Goal: Task Accomplishment & Management: Use online tool/utility

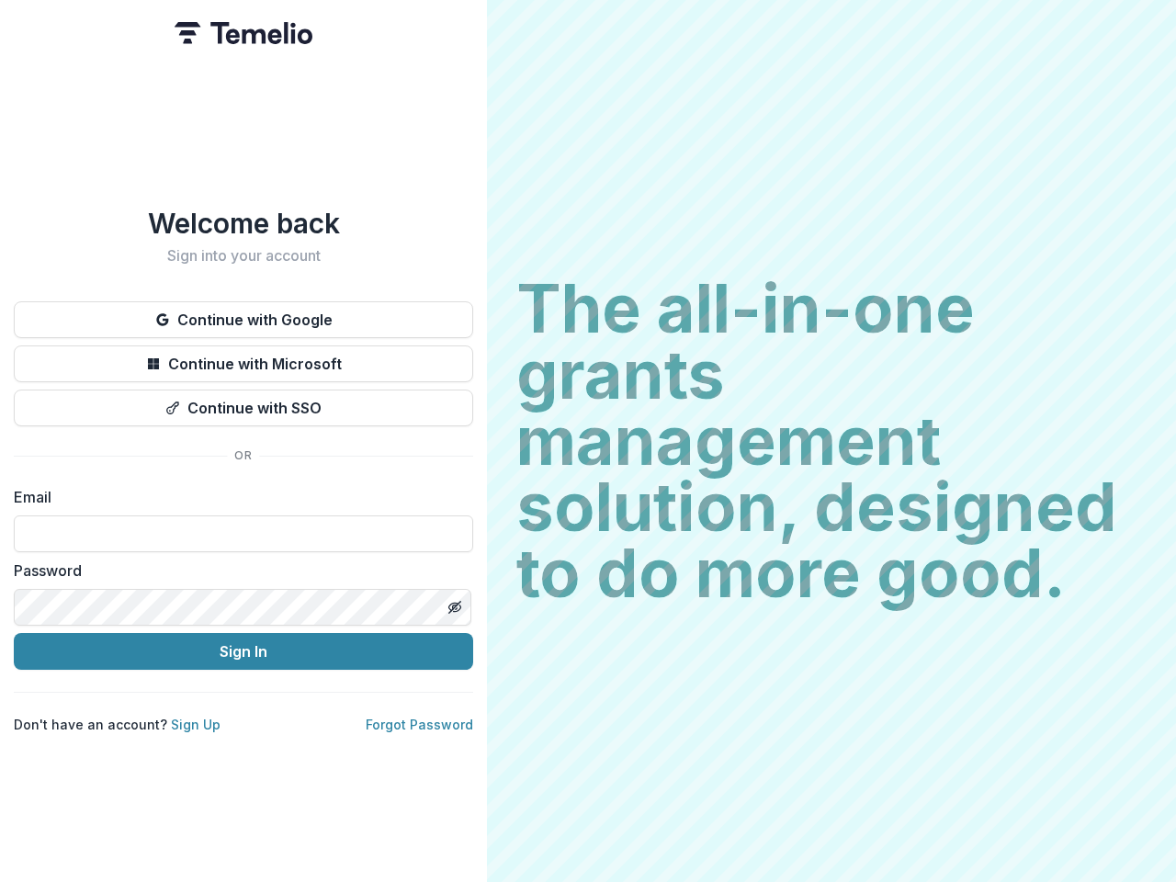
click at [588, 441] on h2 "The all-in-one grants management solution, designed to do more good." at bounding box center [831, 441] width 630 height 331
click at [243, 312] on button "Continue with Google" at bounding box center [243, 319] width 459 height 37
click at [243, 356] on button "Continue with Microsoft" at bounding box center [243, 363] width 459 height 37
click at [243, 400] on button "Continue with SSO" at bounding box center [243, 407] width 459 height 37
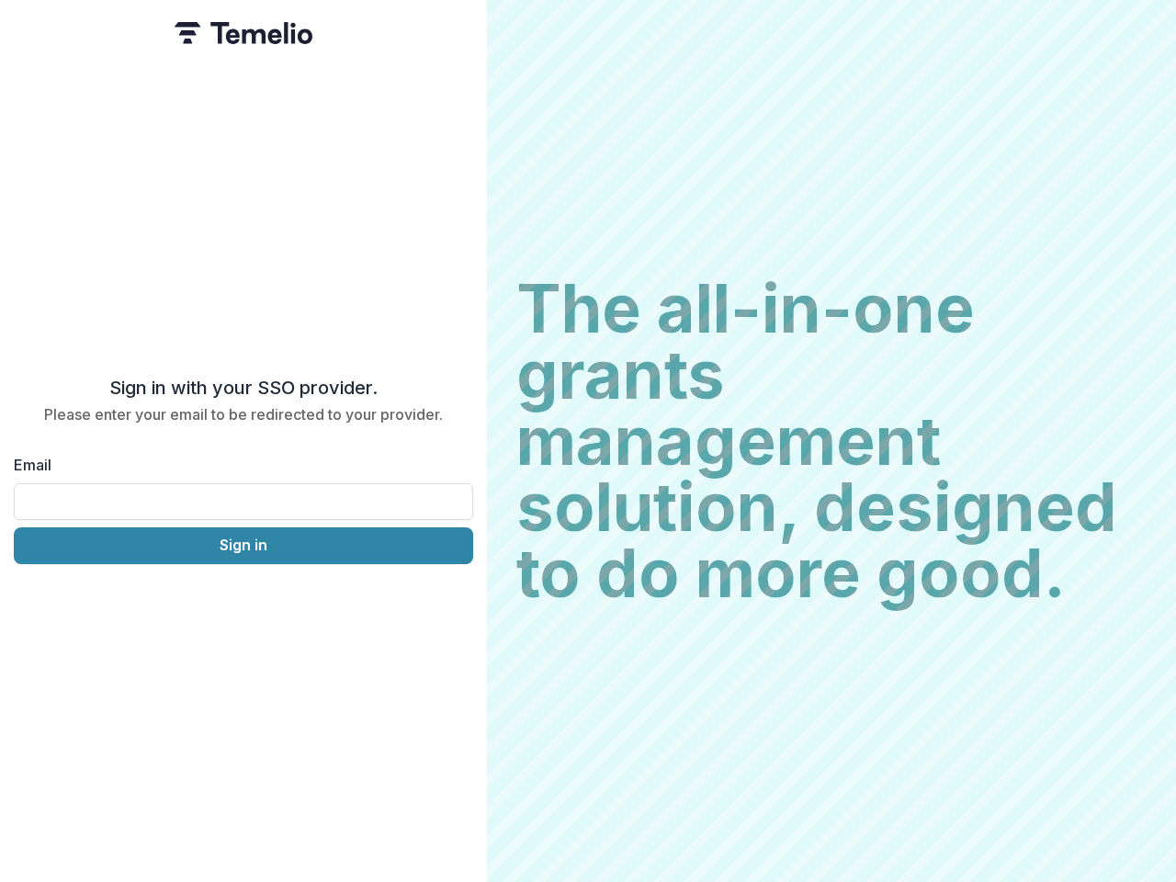
click at [454, 600] on div "Sign in with your SSO provider. Please enter your email to be redirected to you…" at bounding box center [243, 441] width 487 height 882
